Goal: Browse casually

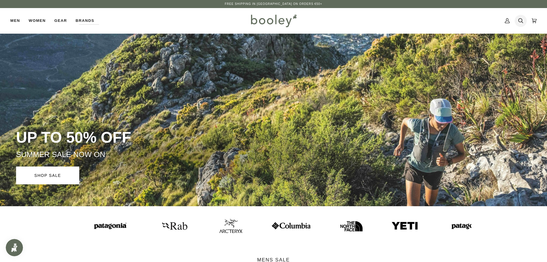
click at [521, 20] on icon at bounding box center [520, 20] width 5 height 9
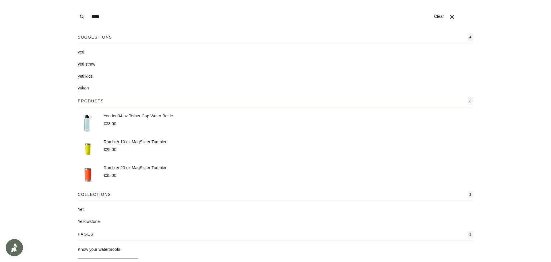
type input "****"
click at [76, 0] on button "Search" at bounding box center [82, 16] width 13 height 33
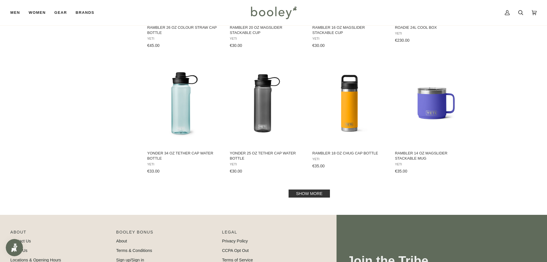
scroll to position [546, 0]
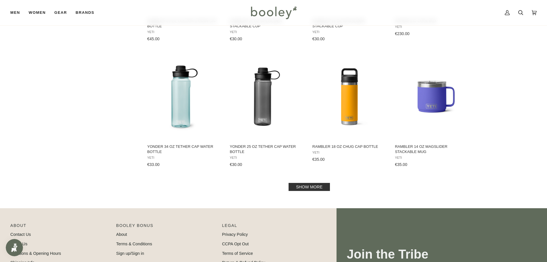
click at [298, 185] on link "Show more" at bounding box center [309, 187] width 41 height 8
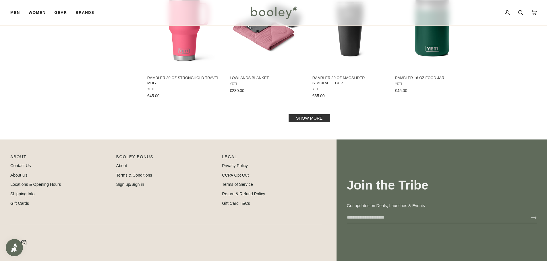
scroll to position [1169, 0]
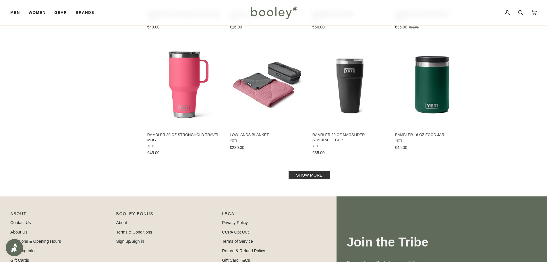
click at [309, 177] on link "Show more" at bounding box center [309, 175] width 41 height 8
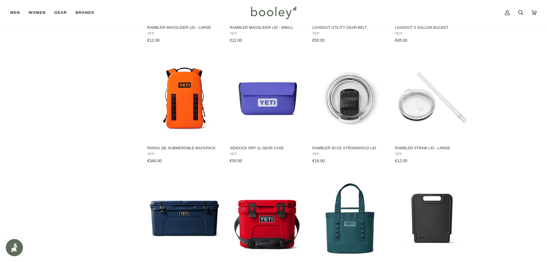
scroll to position [1513, 0]
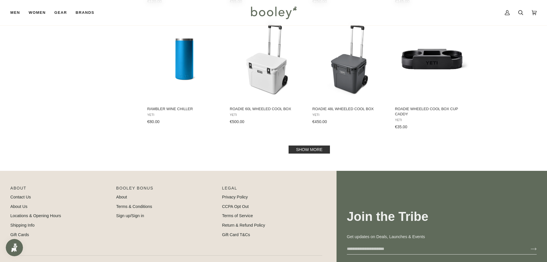
drag, startPoint x: 109, startPoint y: 247, endPoint x: 133, endPoint y: 248, distance: 23.3
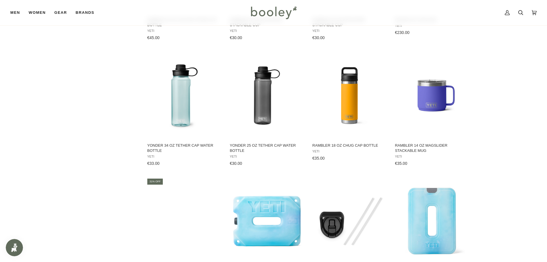
scroll to position [546, 0]
